Goal: Task Accomplishment & Management: Complete application form

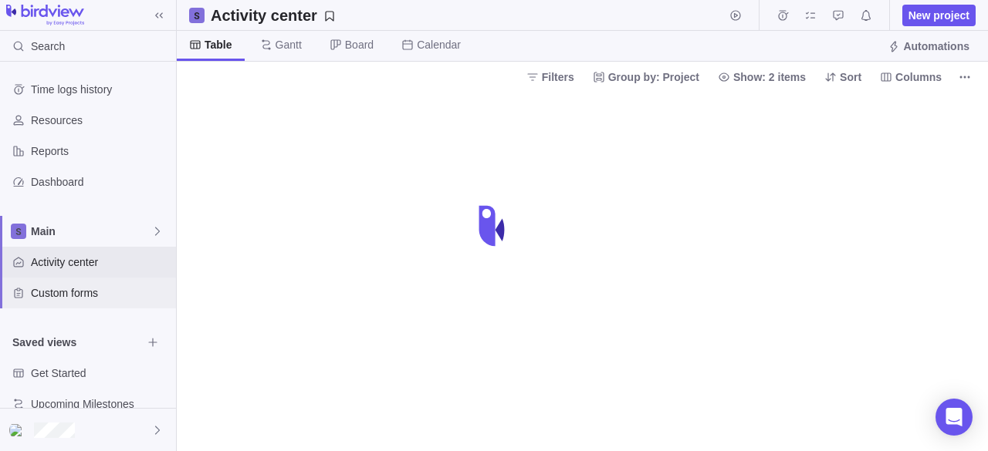
drag, startPoint x: 0, startPoint y: 0, endPoint x: 39, endPoint y: 299, distance: 302.0
click at [39, 299] on span "Custom forms" at bounding box center [100, 293] width 139 height 15
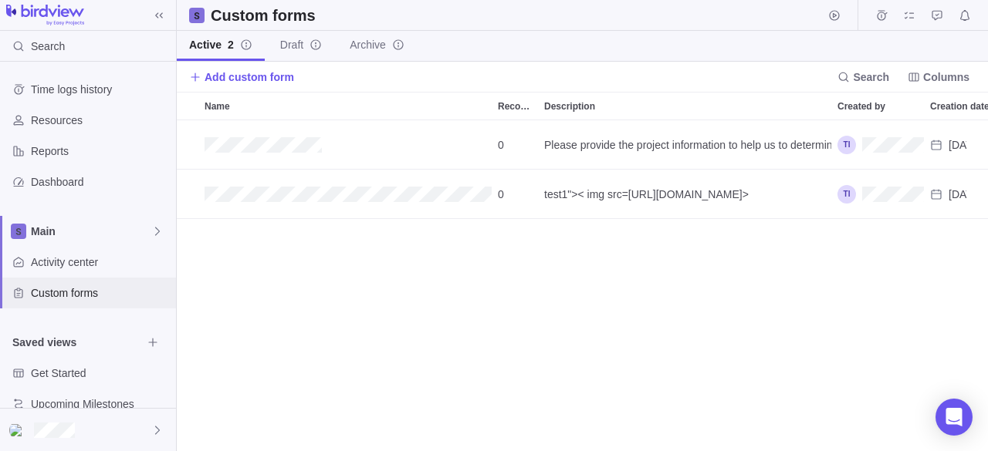
scroll to position [319, 799]
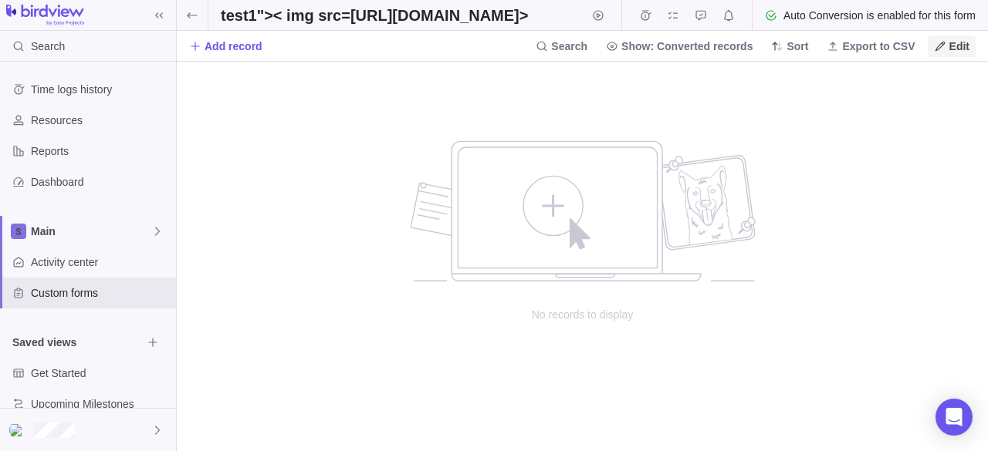
click at [953, 52] on span "Edit" at bounding box center [959, 46] width 20 height 15
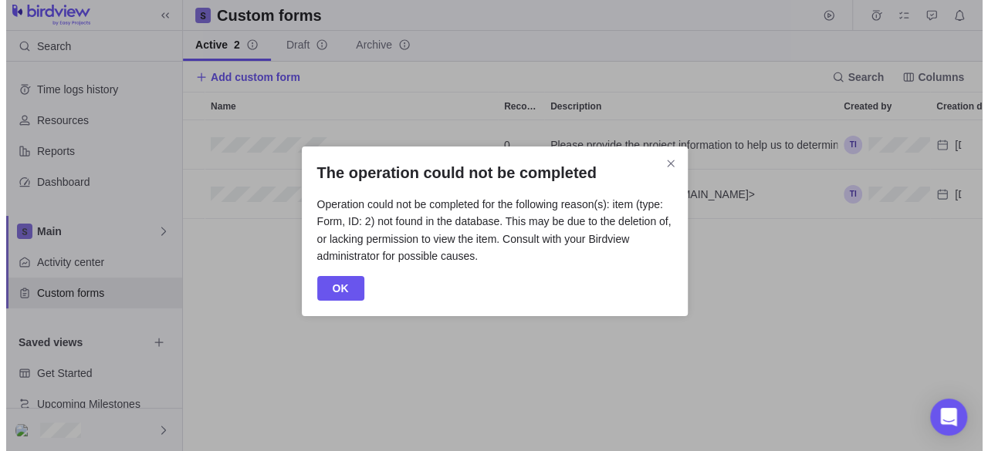
scroll to position [319, 787]
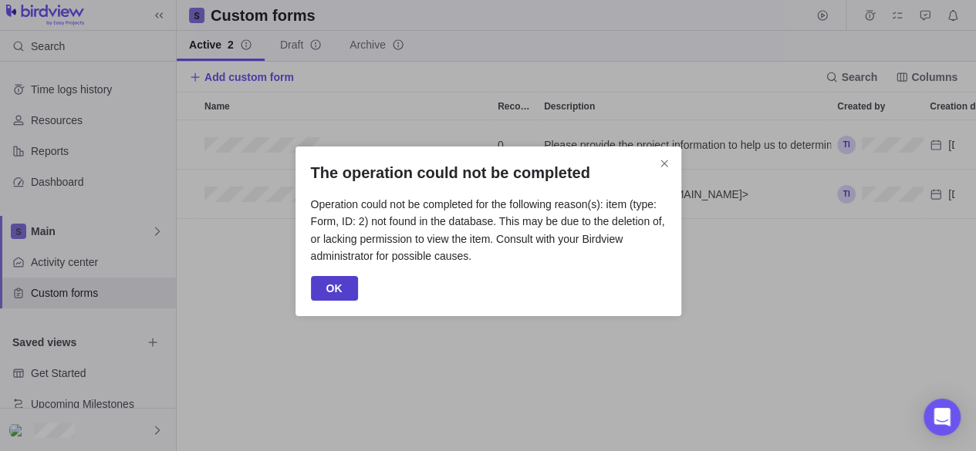
click at [336, 283] on span "OK" at bounding box center [334, 288] width 16 height 19
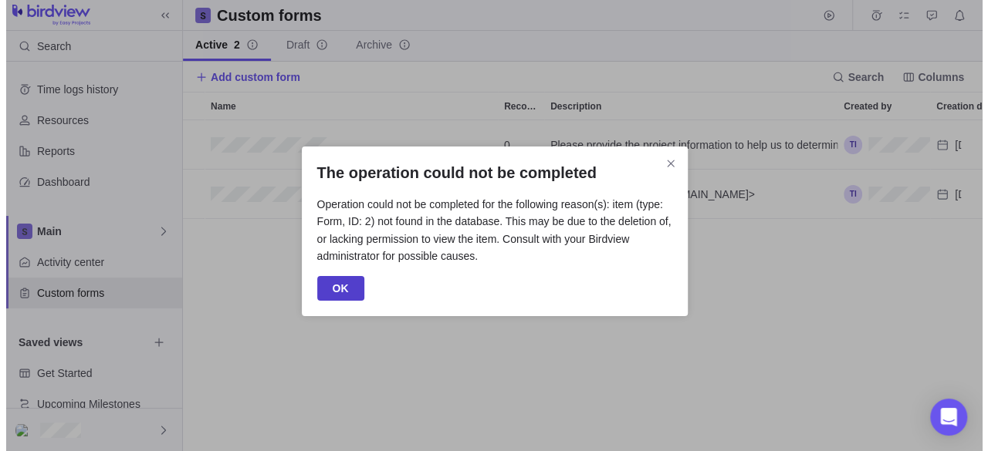
scroll to position [319, 799]
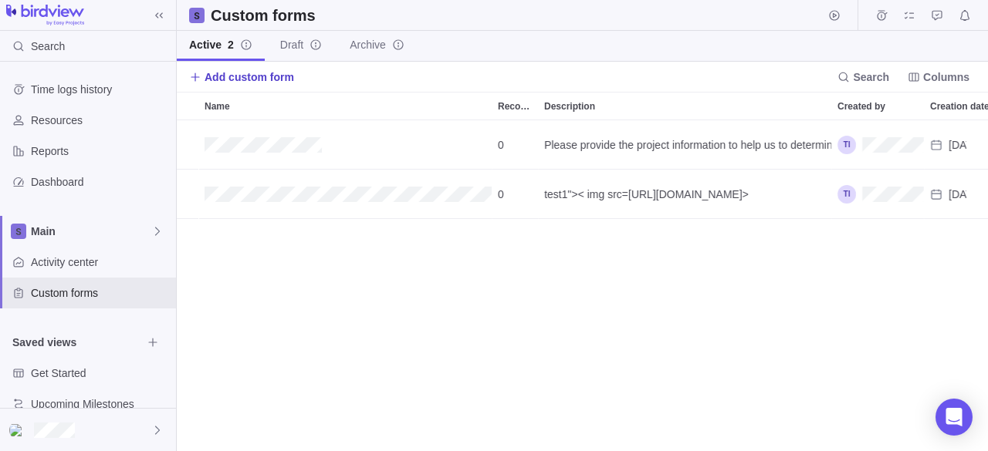
click at [201, 71] on icon at bounding box center [195, 77] width 12 height 12
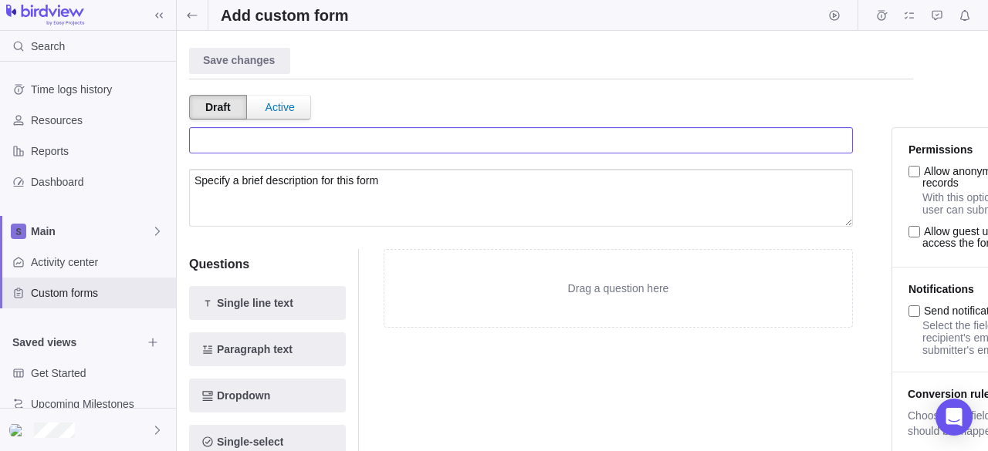
click at [398, 145] on input "text" at bounding box center [521, 140] width 664 height 26
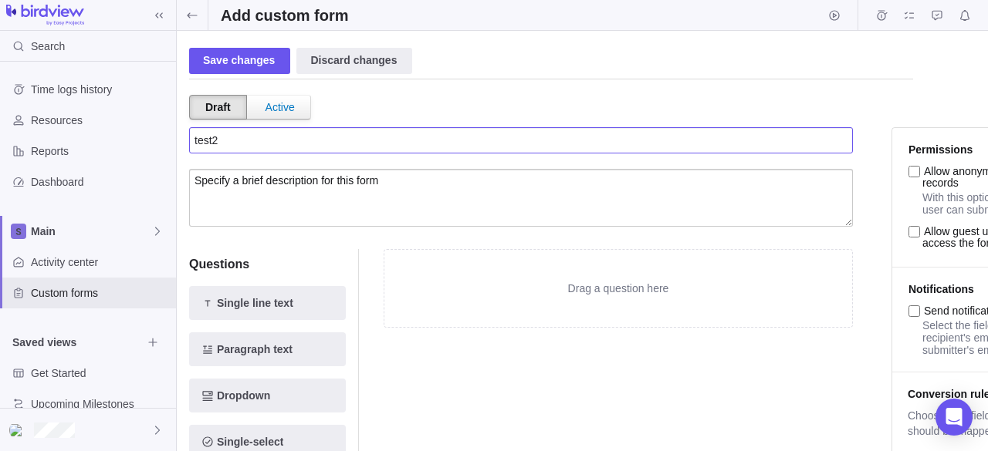
type input "test2"
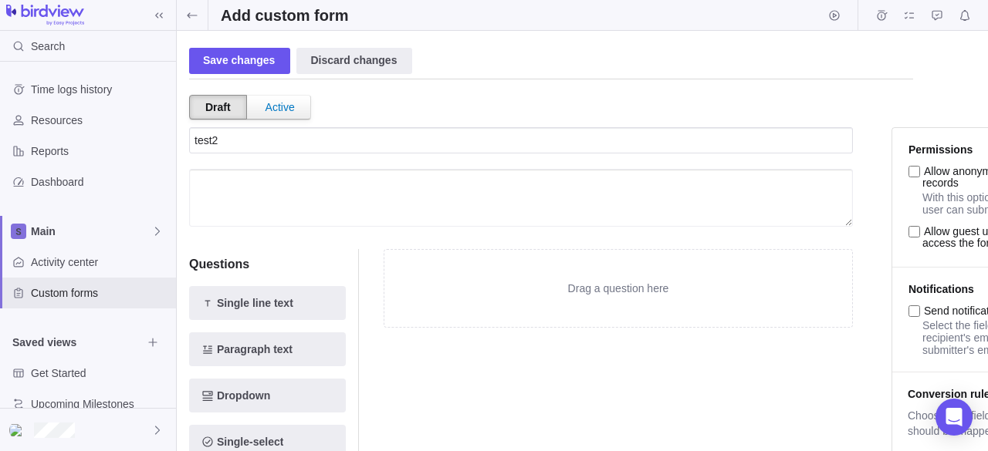
paste textarea "test2"
click at [396, 223] on textarea "test2" at bounding box center [521, 198] width 664 height 58
type textarea "test2"
click at [242, 58] on div "Save changes" at bounding box center [239, 61] width 101 height 26
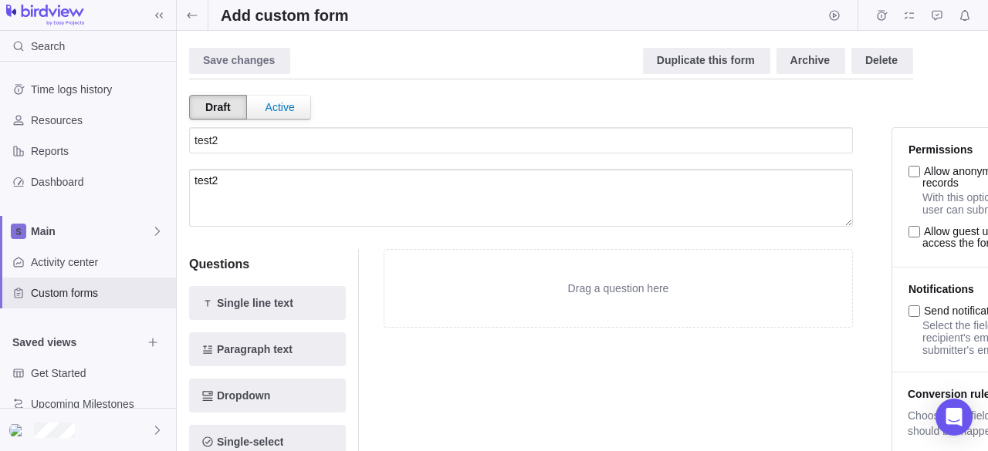
click at [885, 73] on span "Delete" at bounding box center [882, 61] width 62 height 26
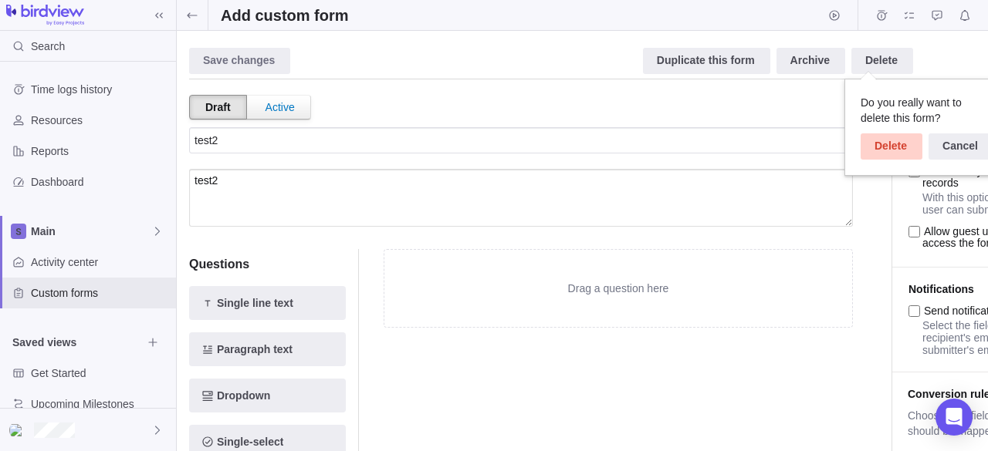
click at [887, 140] on div "Delete" at bounding box center [891, 146] width 62 height 26
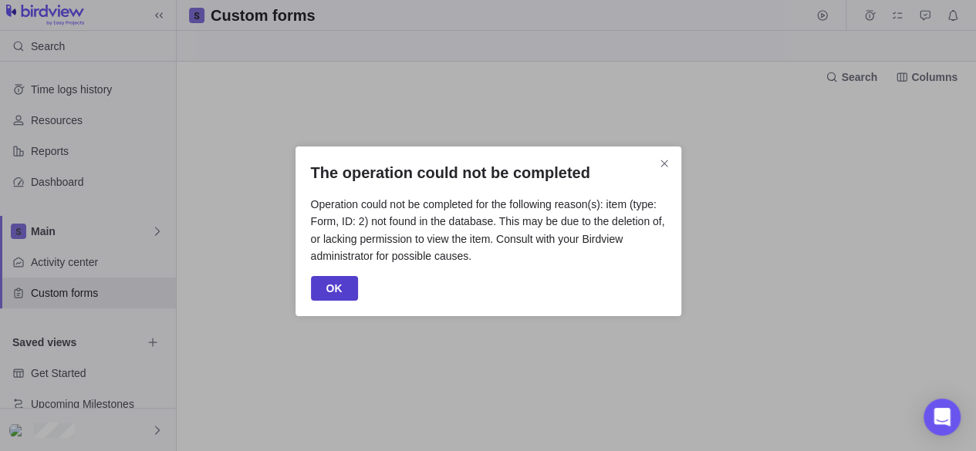
click at [326, 289] on span "OK" at bounding box center [334, 288] width 16 height 19
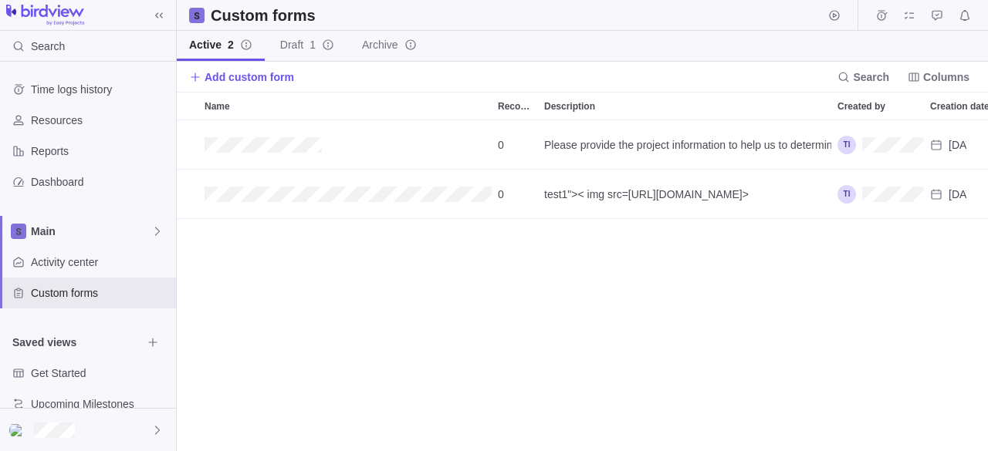
scroll to position [319, 799]
click at [190, 69] on span "Add custom form" at bounding box center [241, 77] width 105 height 22
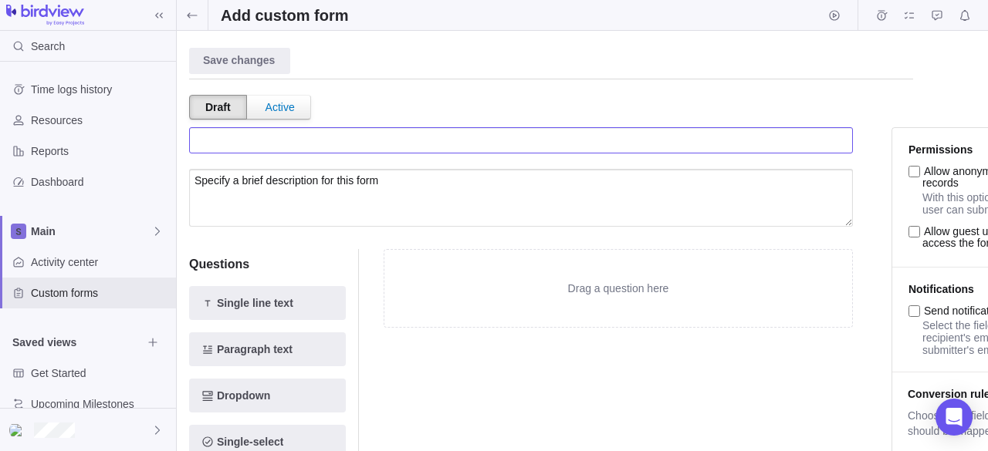
click at [265, 147] on input "text" at bounding box center [521, 140] width 664 height 26
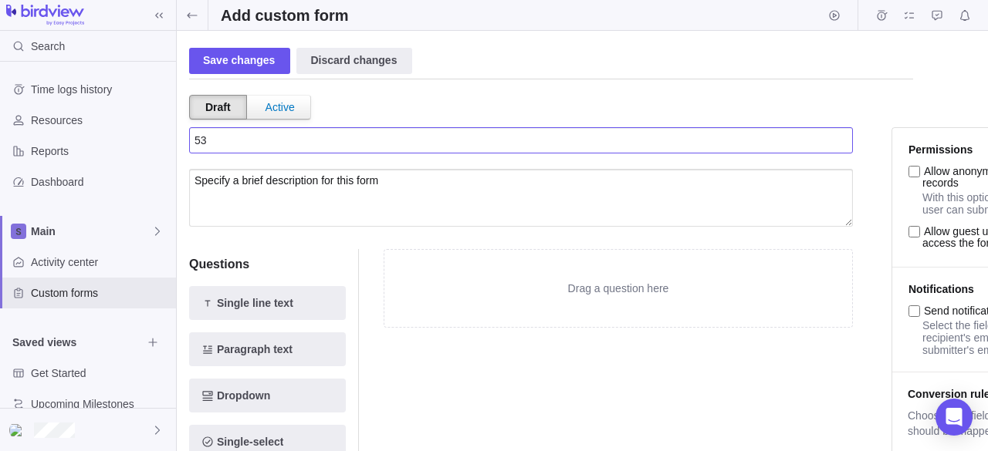
type input "5"
type input "test2"
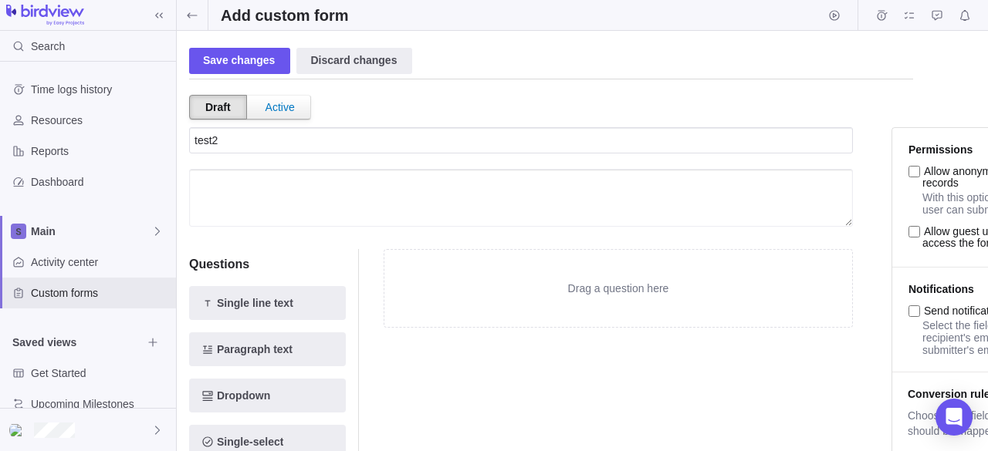
paste textarea "test2"
click at [289, 191] on textarea "test2" at bounding box center [521, 198] width 664 height 58
type textarea "test2"
click at [247, 59] on div "Save changes" at bounding box center [239, 61] width 101 height 26
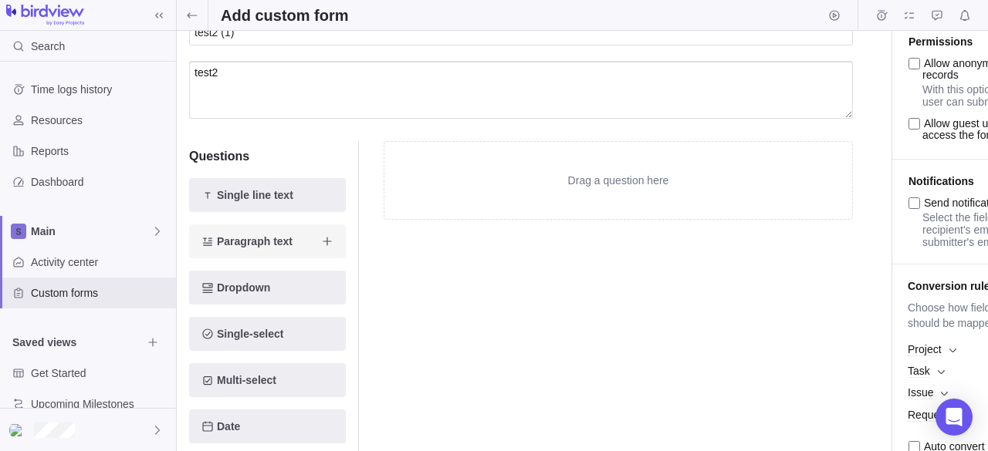
scroll to position [109, 0]
click at [298, 328] on div "Single-select" at bounding box center [267, 333] width 132 height 19
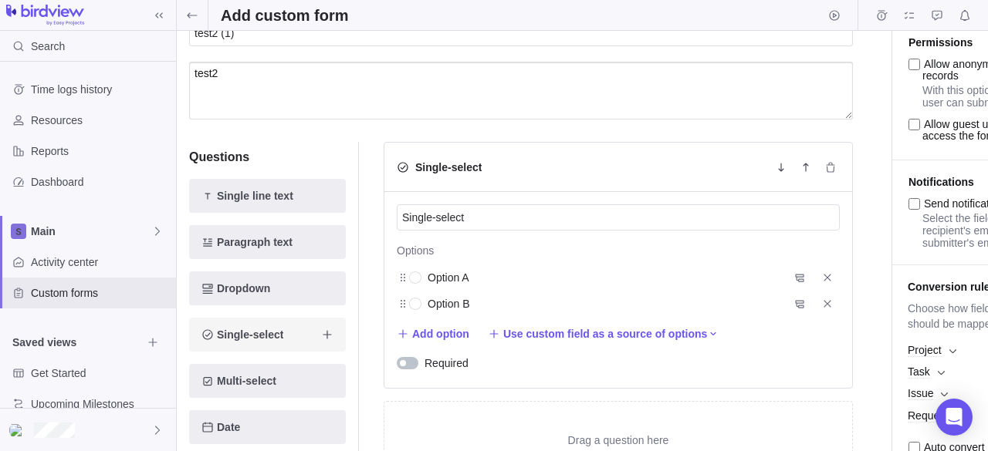
scroll to position [111, 0]
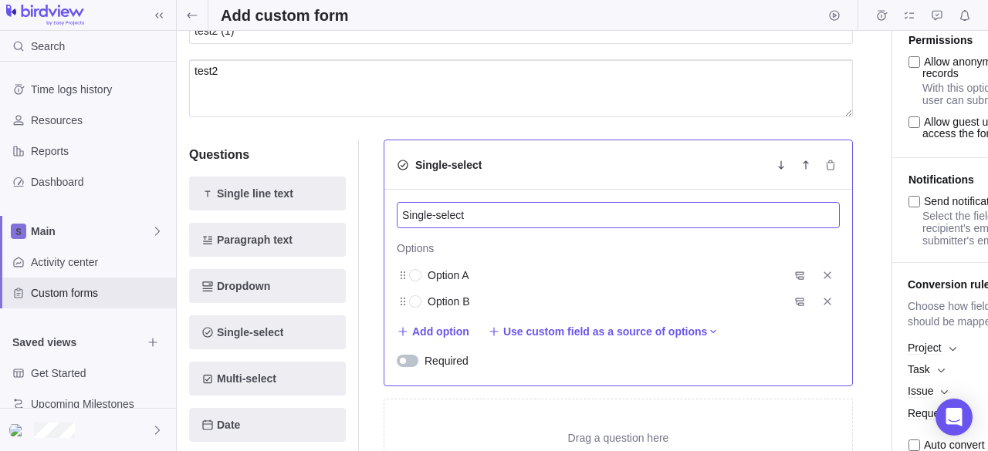
click at [444, 217] on input "Single-select" at bounding box center [618, 215] width 443 height 26
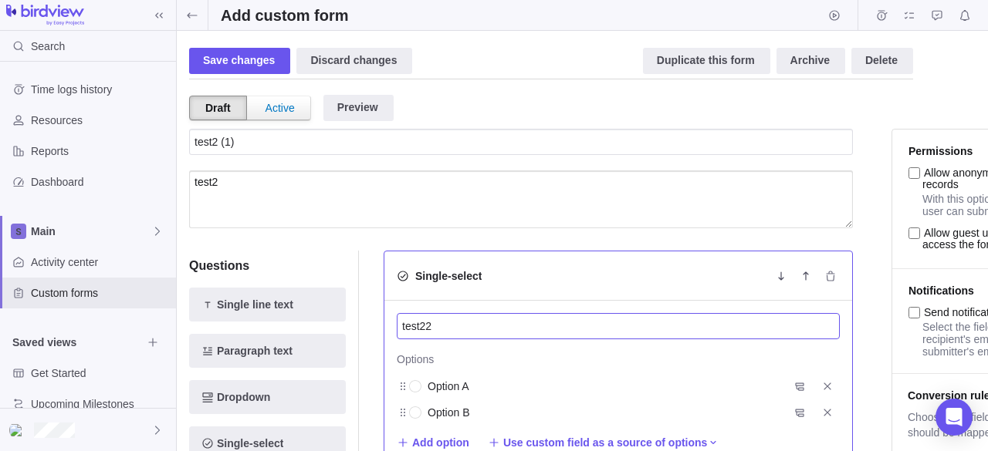
scroll to position [1, 0]
type input "test22"
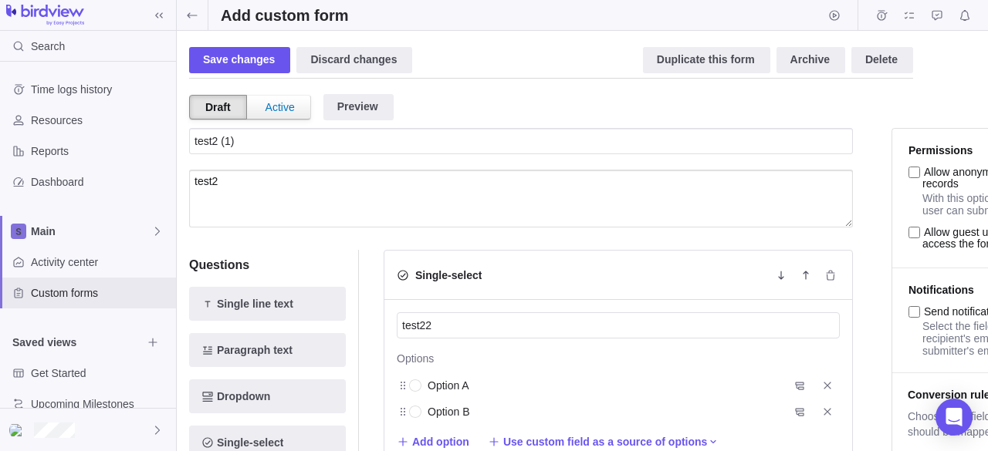
click at [915, 177] on input "Allow anonymous users to add records" at bounding box center [914, 173] width 12 height 12
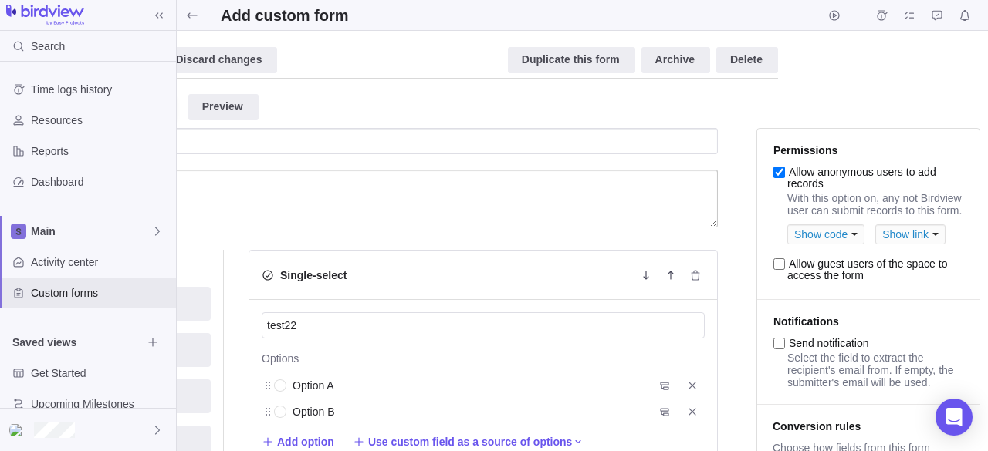
scroll to position [1, 147]
click at [841, 241] on div "Show code" at bounding box center [825, 235] width 77 height 20
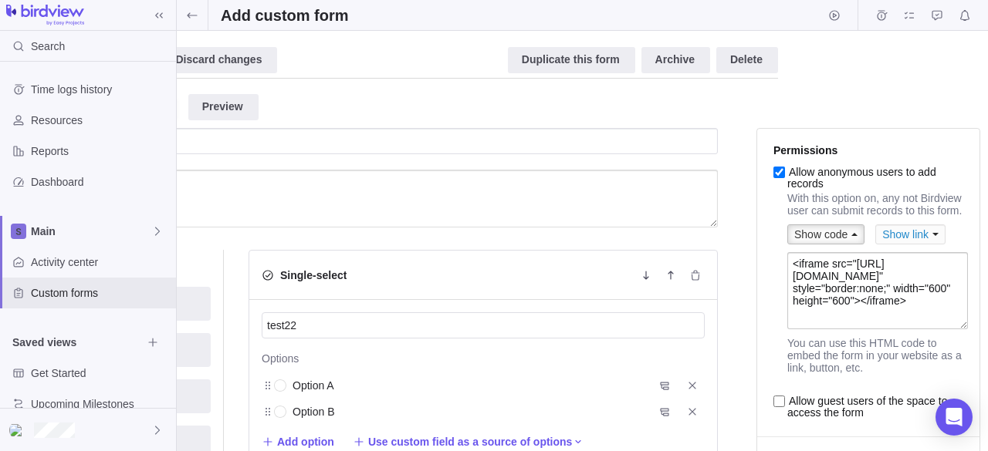
scroll to position [35, 0]
click at [896, 234] on div "Show link" at bounding box center [910, 235] width 70 height 20
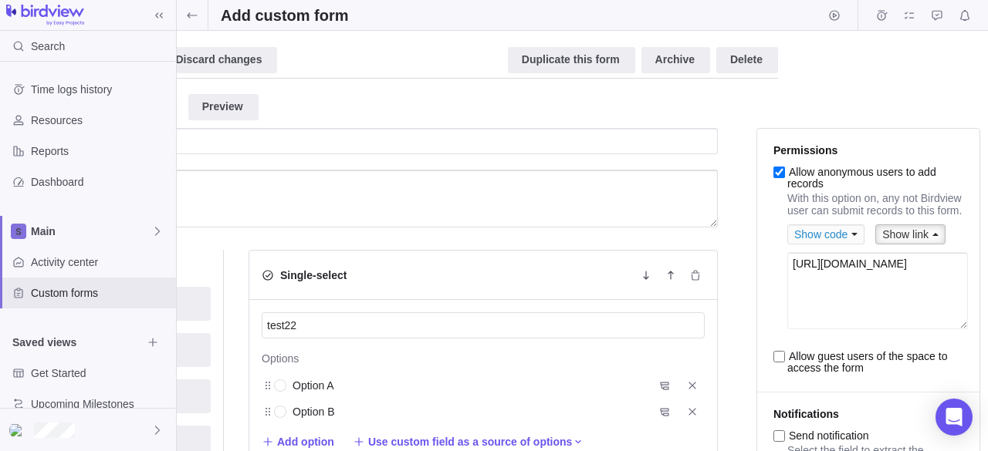
click at [905, 327] on textarea "[URL][DOMAIN_NAME]" at bounding box center [877, 290] width 181 height 77
click at [773, 170] on input "Allow anonymous users to add records" at bounding box center [779, 173] width 12 height 12
checkbox input "false"
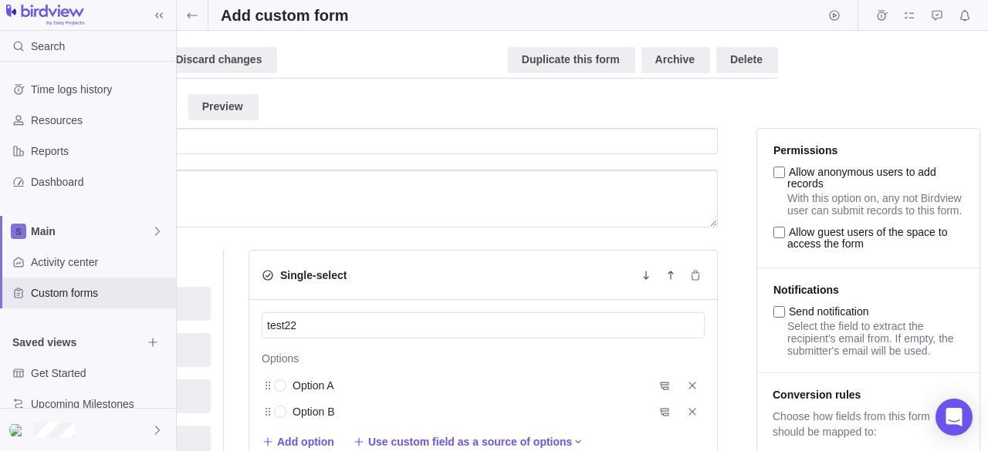
scroll to position [1, 0]
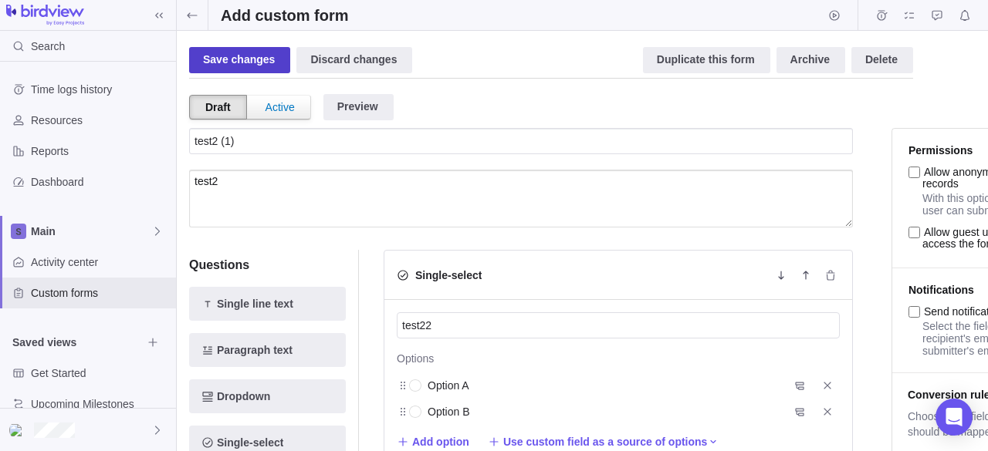
click at [245, 59] on div "Save changes" at bounding box center [239, 60] width 101 height 26
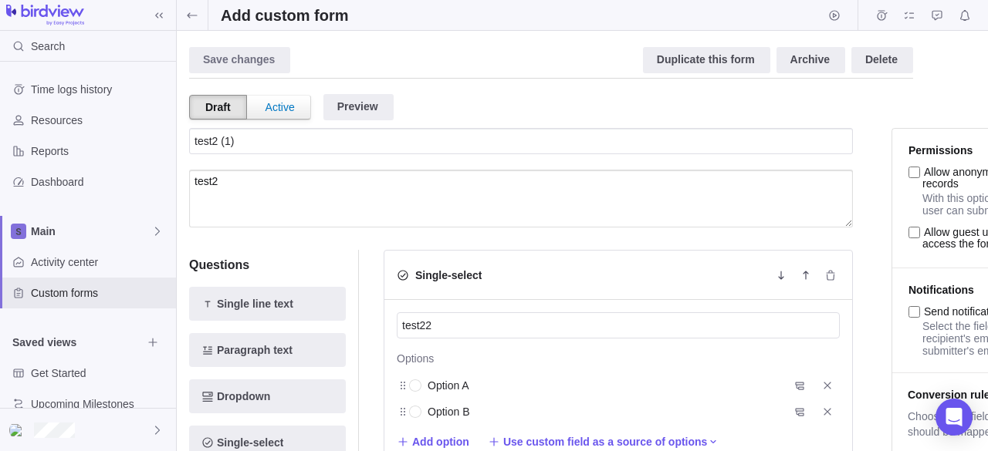
click at [912, 167] on li "Permissions Allow anonymous users to add records With this option on, any not B…" at bounding box center [1003, 199] width 222 height 140
click at [912, 171] on input "Allow anonymous users to add records" at bounding box center [914, 173] width 12 height 12
checkbox input "true"
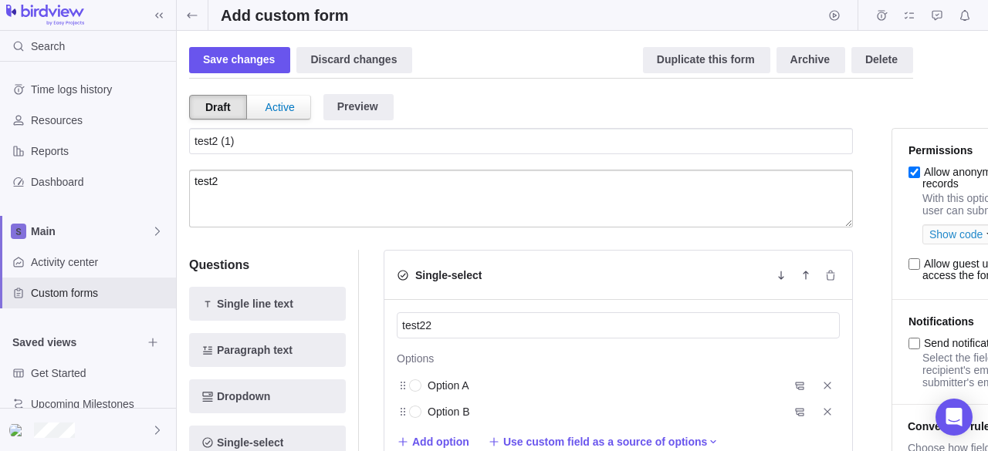
scroll to position [1, 147]
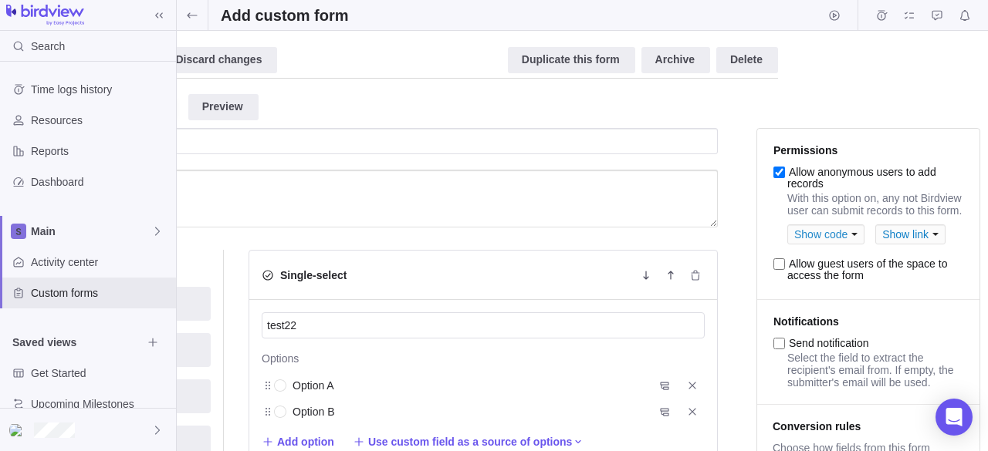
click at [887, 245] on div "Show link" at bounding box center [910, 235] width 70 height 20
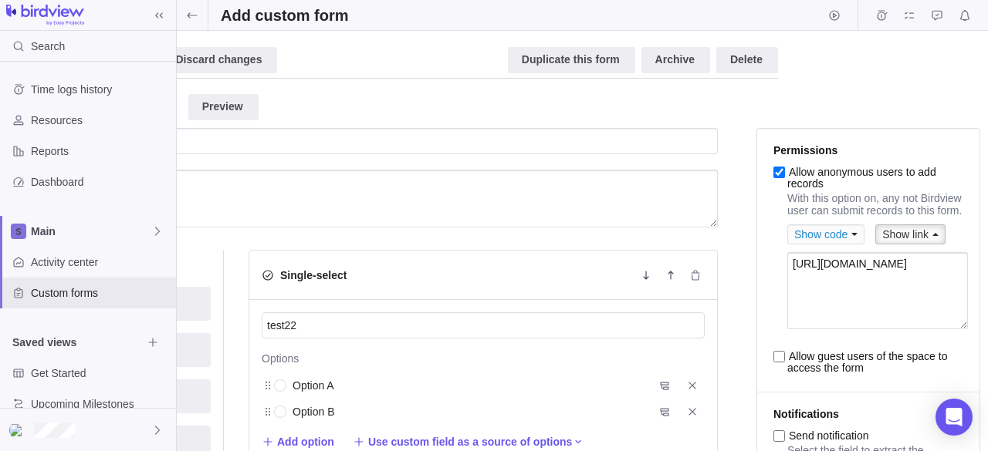
scroll to position [1, 0]
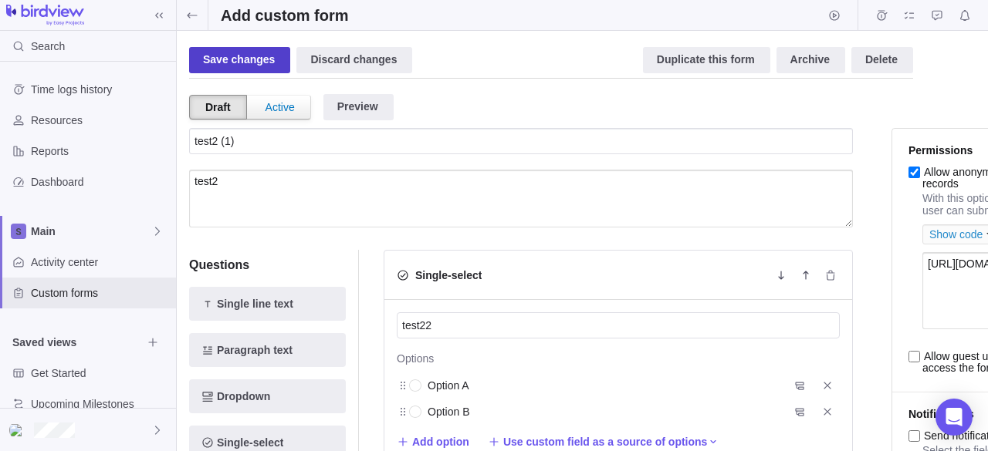
click at [231, 57] on div "Save changes" at bounding box center [239, 60] width 101 height 26
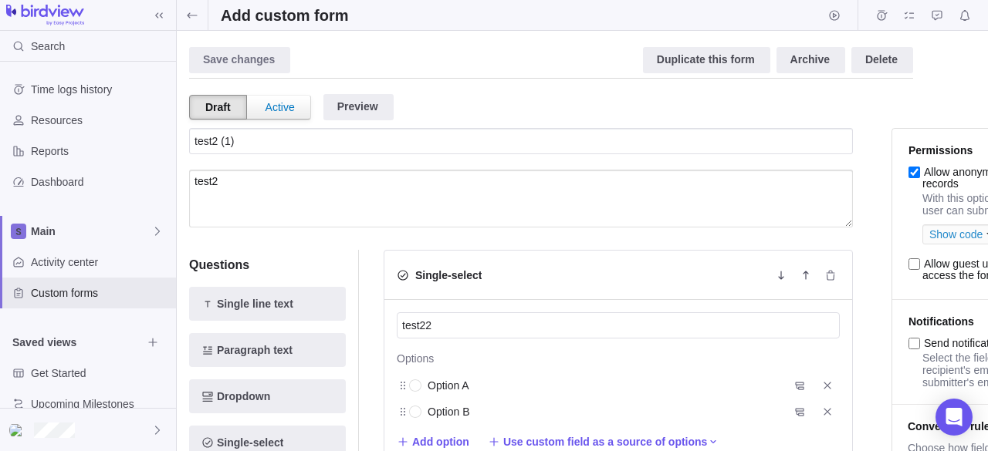
scroll to position [1, 147]
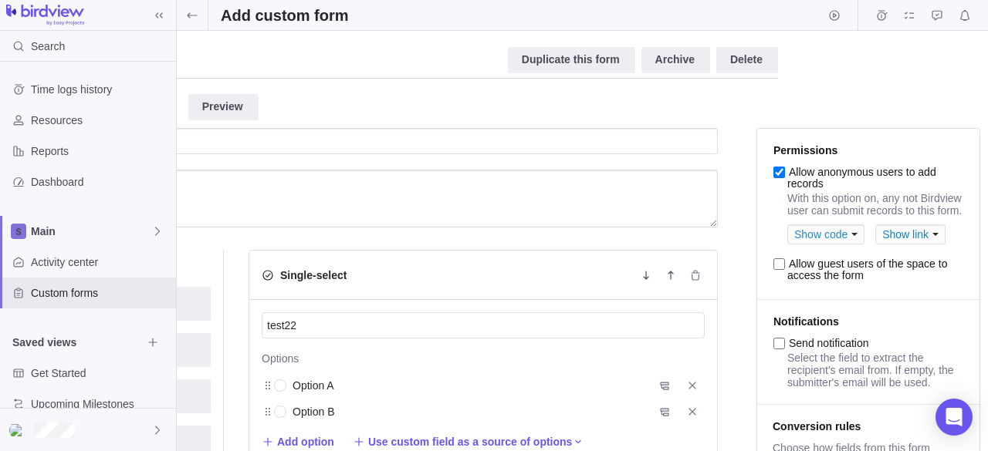
click at [916, 231] on div "Show link" at bounding box center [910, 235] width 70 height 20
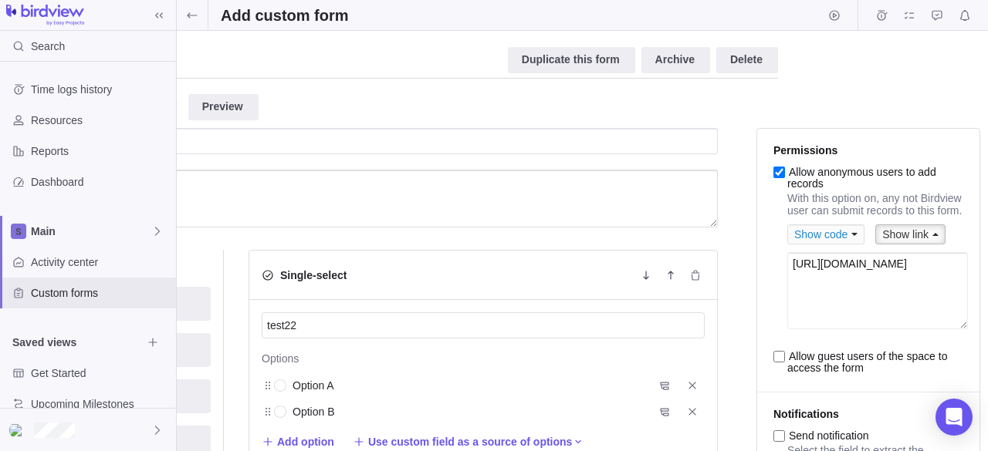
click at [897, 303] on textarea "[URL][DOMAIN_NAME]" at bounding box center [877, 290] width 181 height 77
click at [757, 300] on li "Permissions Allow anonymous users to add records With this option on, any not B…" at bounding box center [868, 261] width 222 height 264
click at [773, 360] on input "Allow guest users of the space to access the form" at bounding box center [779, 357] width 12 height 12
checkbox input "true"
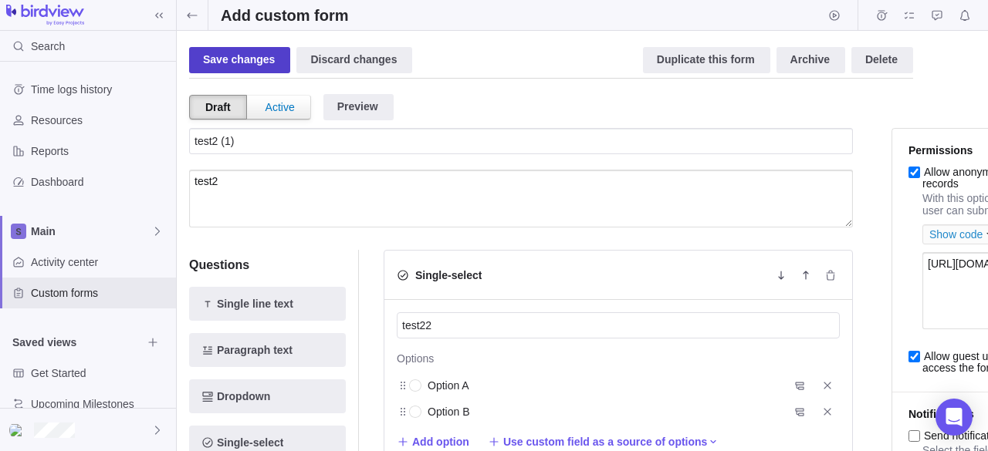
click at [242, 63] on div "Save changes" at bounding box center [239, 60] width 101 height 26
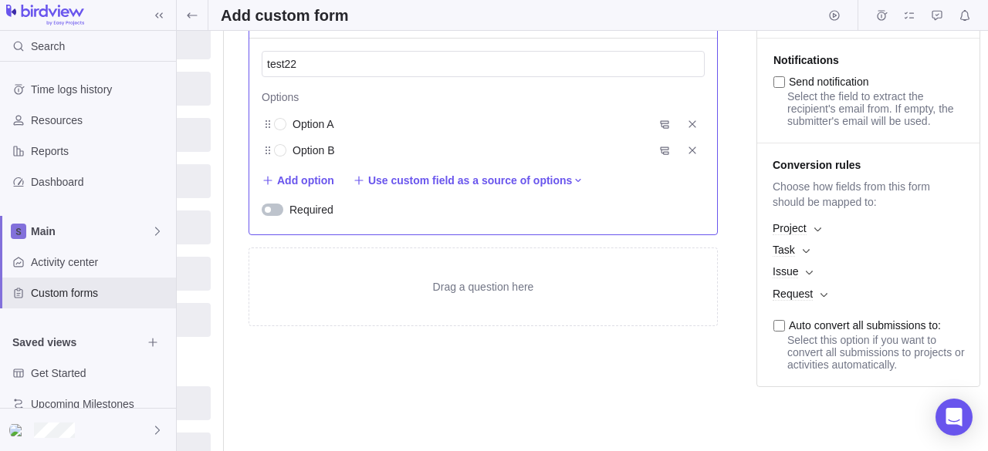
scroll to position [0, 147]
